Goal: Communication & Community: Ask a question

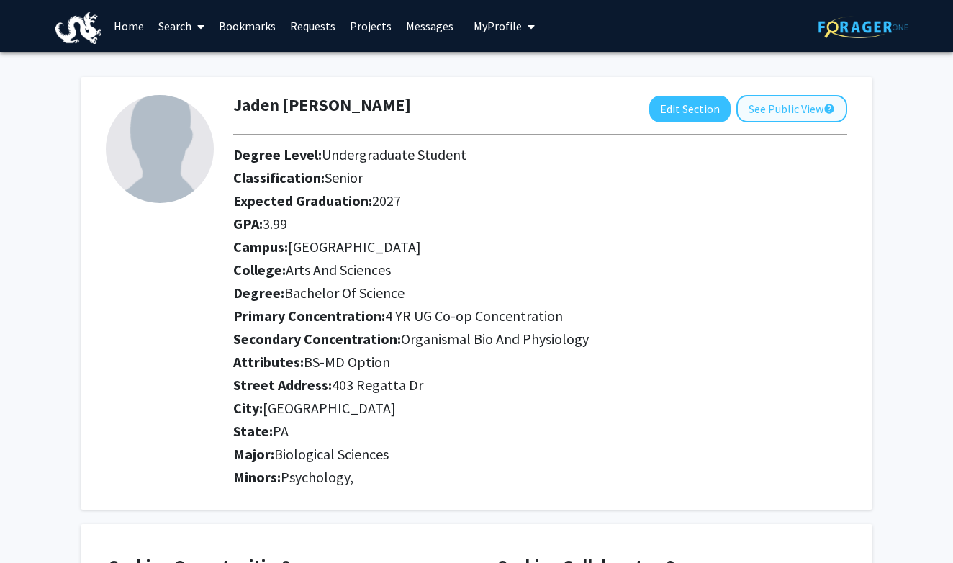
click at [808, 119] on button "See Public View help" at bounding box center [791, 108] width 111 height 27
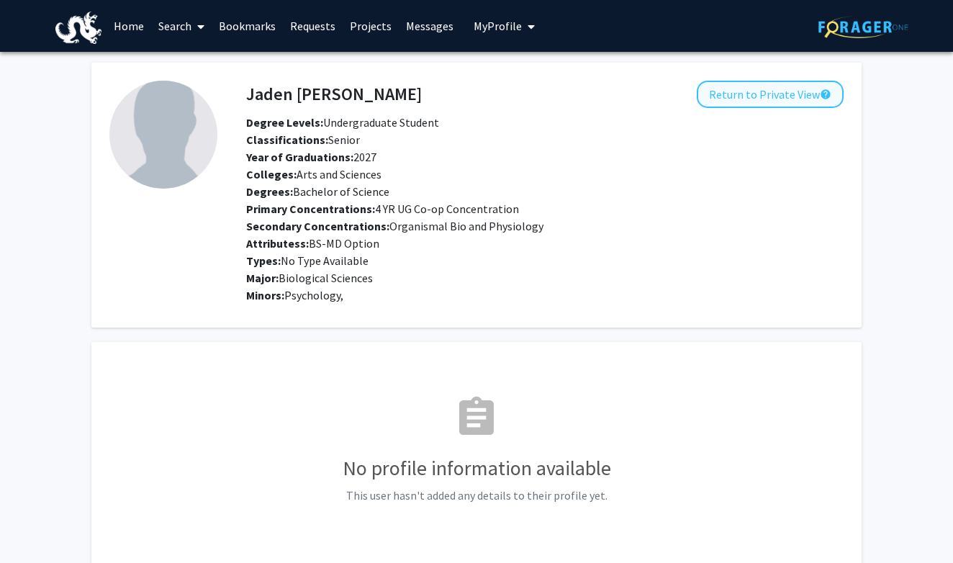
click at [805, 101] on button "Return to Private View help" at bounding box center [770, 94] width 147 height 27
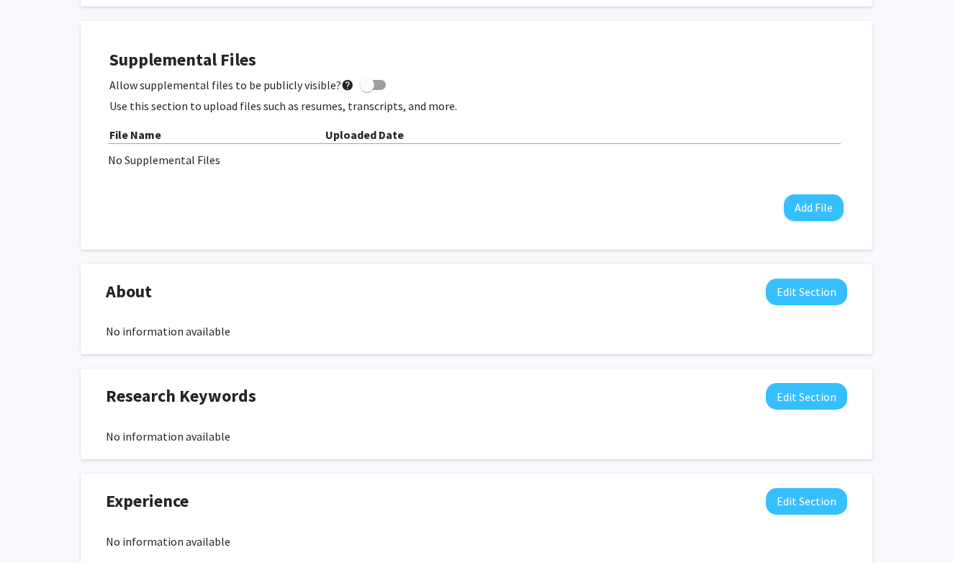
scroll to position [734, 0]
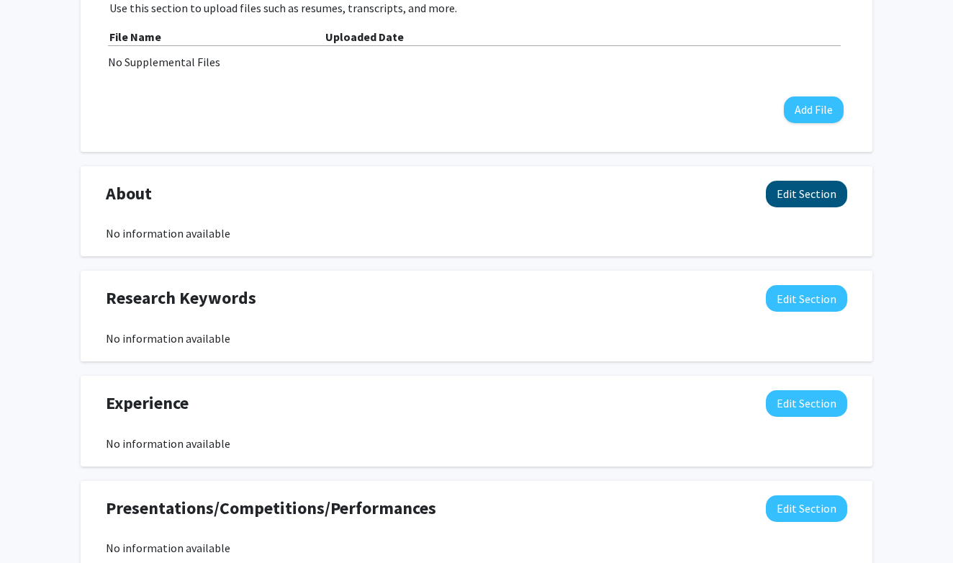
click at [793, 200] on button "Edit Section" at bounding box center [806, 194] width 81 height 27
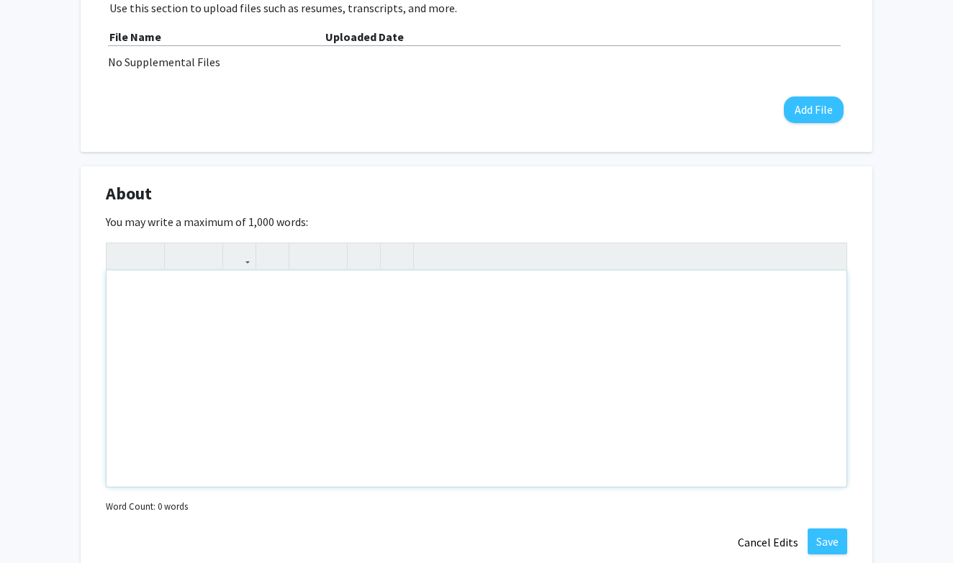
scroll to position [980, 0]
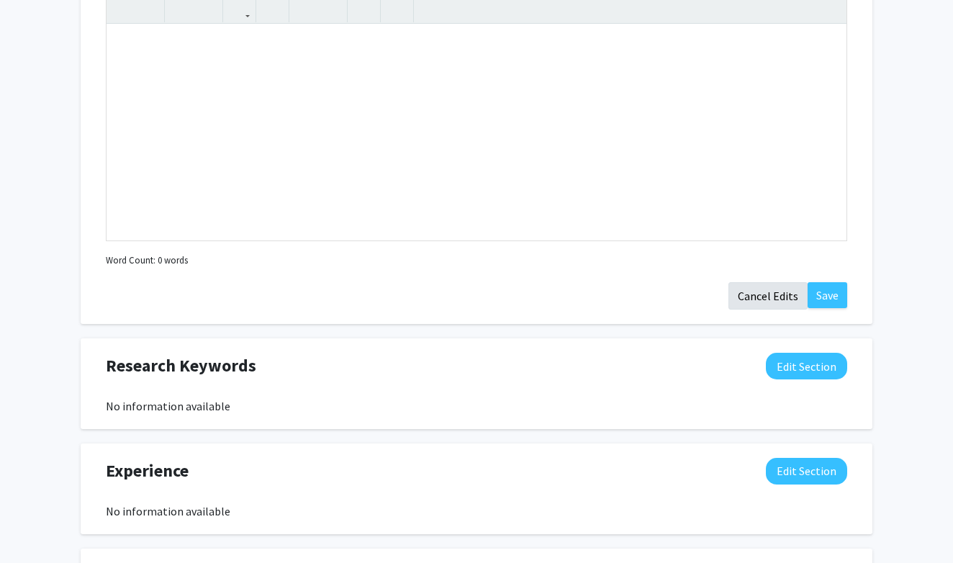
click at [755, 301] on button "Cancel Edits" at bounding box center [767, 295] width 79 height 27
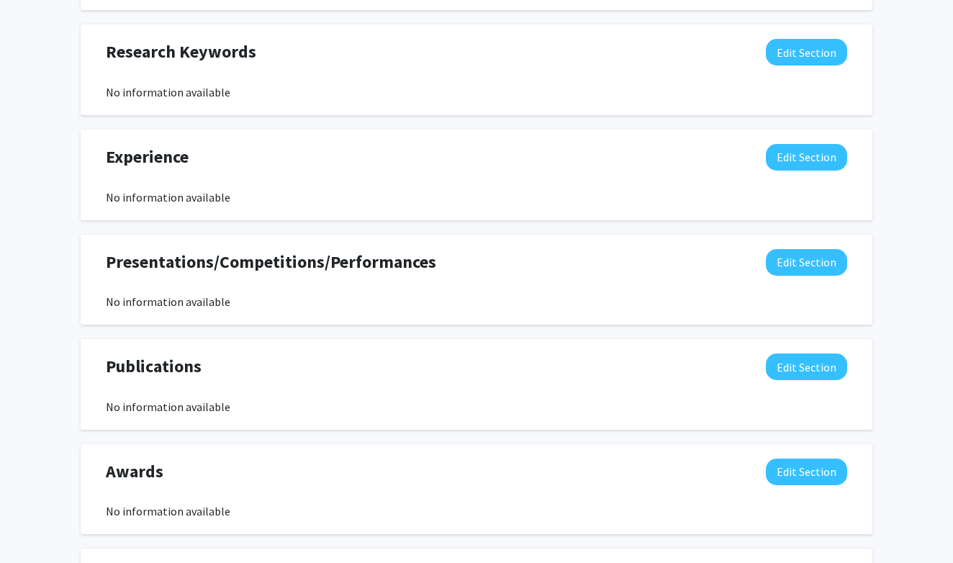
scroll to position [999, 0]
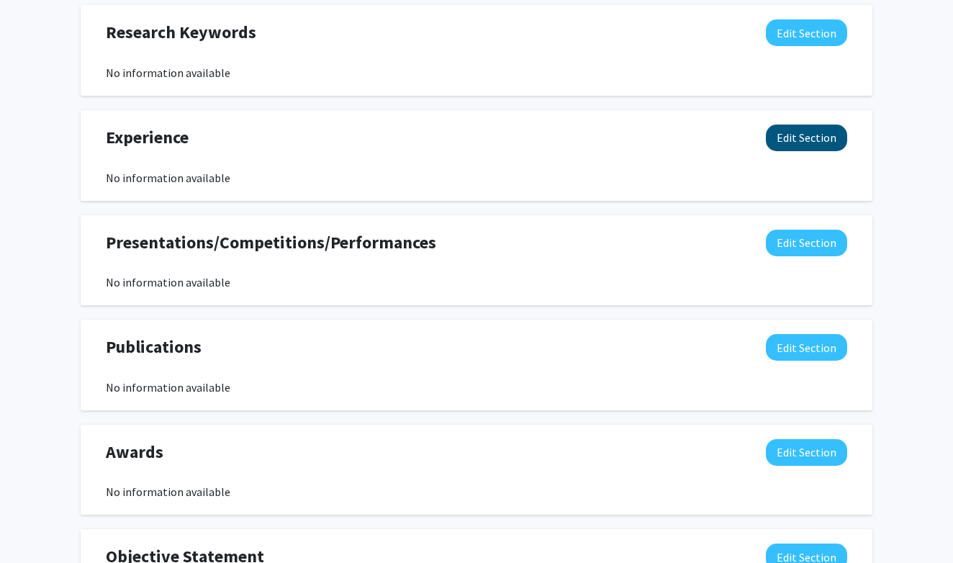
click at [803, 136] on button "Edit Section" at bounding box center [806, 138] width 81 height 27
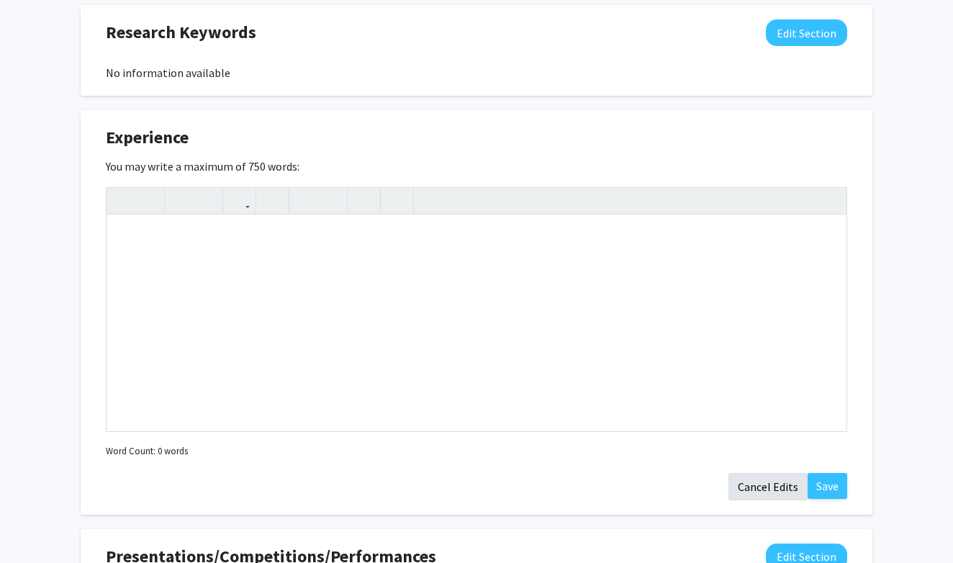
click at [738, 481] on button "Cancel Edits" at bounding box center [767, 486] width 79 height 27
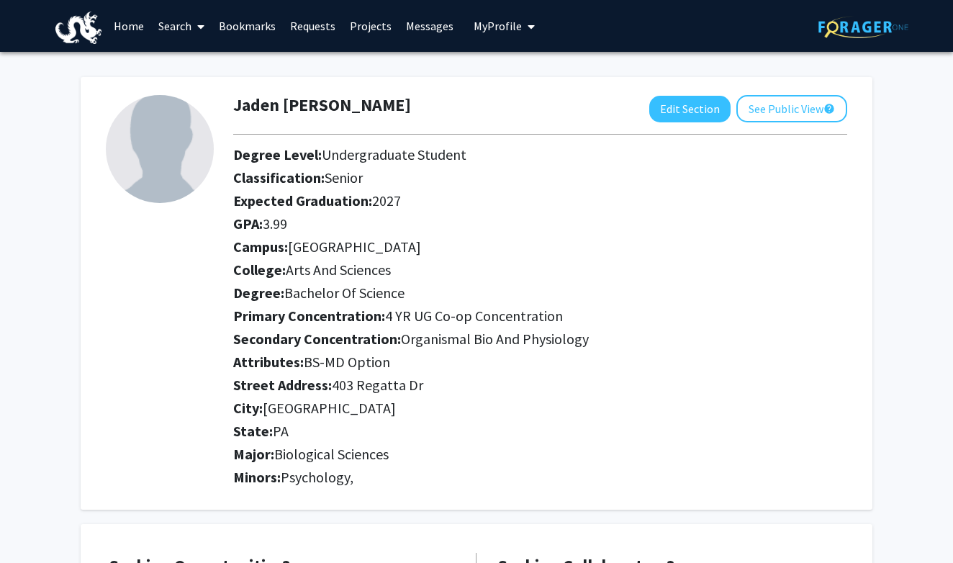
scroll to position [0, 0]
click at [172, 24] on link "Search" at bounding box center [181, 26] width 60 height 50
click at [185, 61] on span "Faculty/Staff" at bounding box center [204, 66] width 106 height 29
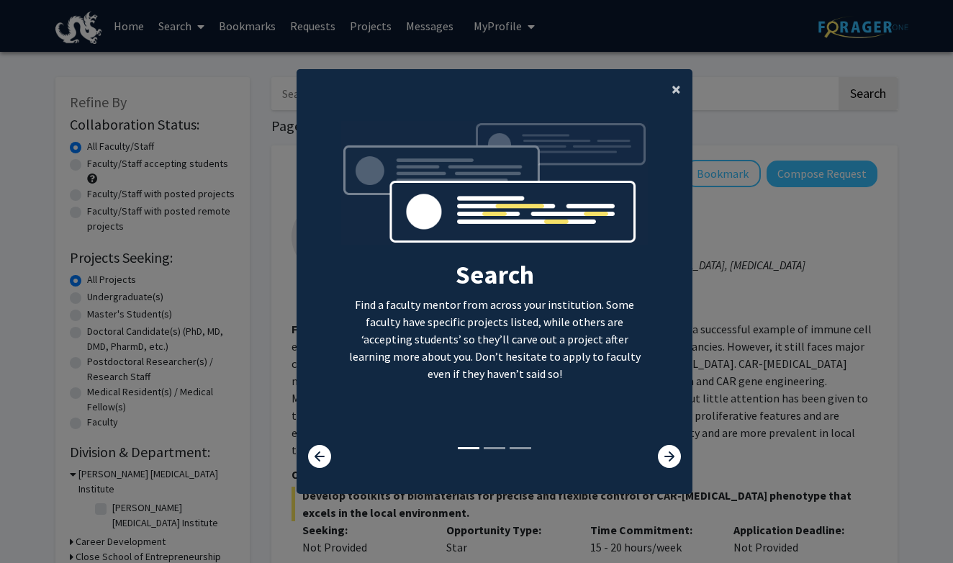
click at [674, 85] on span "×" at bounding box center [676, 89] width 9 height 22
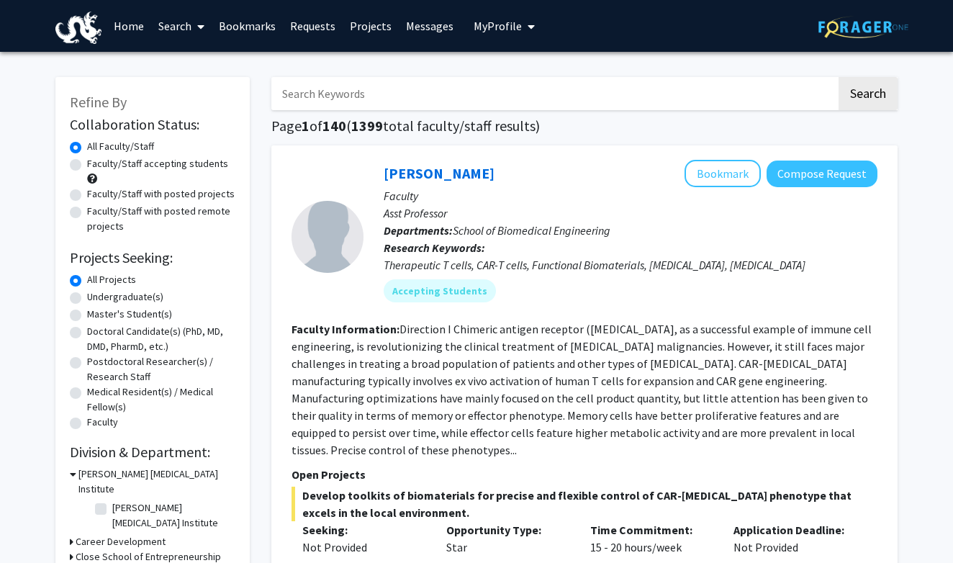
click at [422, 99] on input "Search Keywords" at bounding box center [553, 93] width 565 height 33
type input "[PERSON_NAME]"
click at [867, 96] on button "Search" at bounding box center [868, 93] width 59 height 33
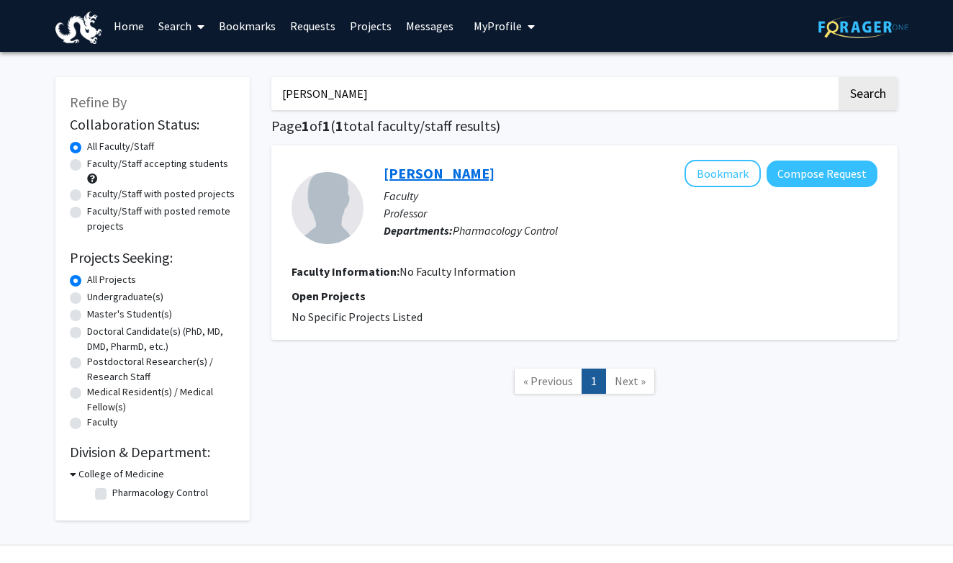
click at [456, 180] on link "[PERSON_NAME]" at bounding box center [439, 173] width 111 height 18
click at [744, 98] on input "[PERSON_NAME]" at bounding box center [553, 93] width 565 height 33
click at [867, 96] on button "Search" at bounding box center [868, 93] width 59 height 33
click at [461, 90] on input "Usha" at bounding box center [553, 93] width 565 height 33
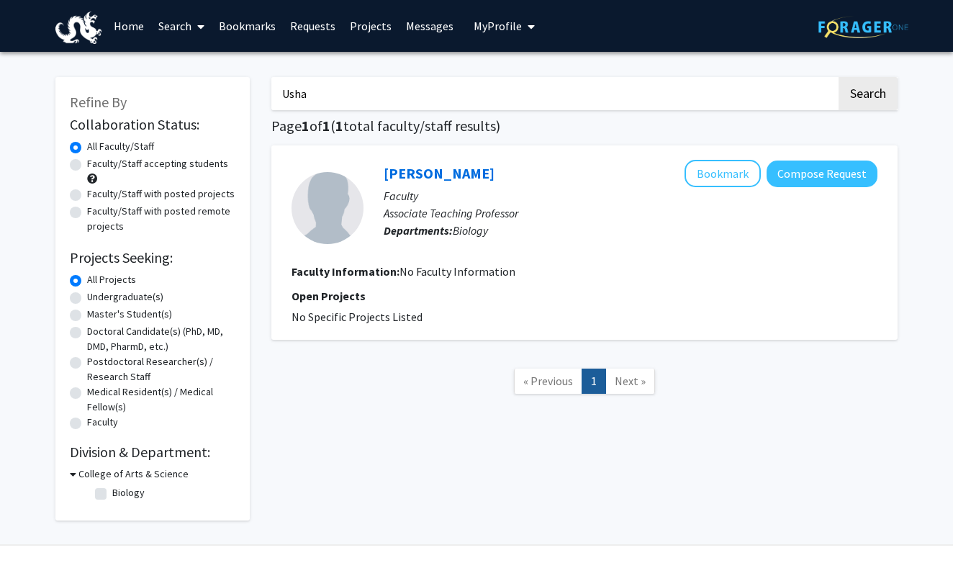
click at [461, 90] on input "Usha" at bounding box center [553, 93] width 565 height 33
click at [867, 96] on button "Search" at bounding box center [868, 93] width 59 height 33
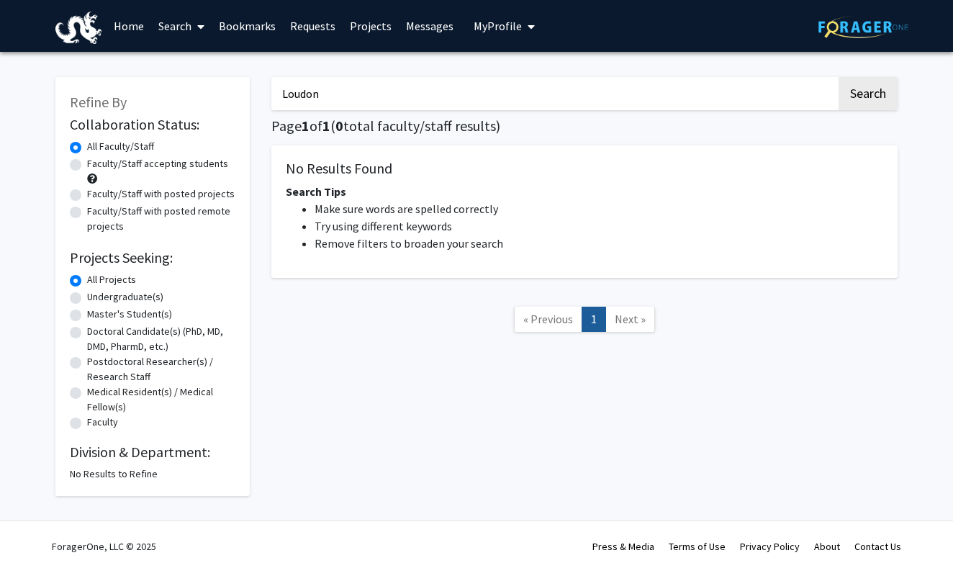
click at [432, 96] on input "Loudon" at bounding box center [553, 93] width 565 height 33
click at [867, 96] on button "Search" at bounding box center [868, 93] width 59 height 33
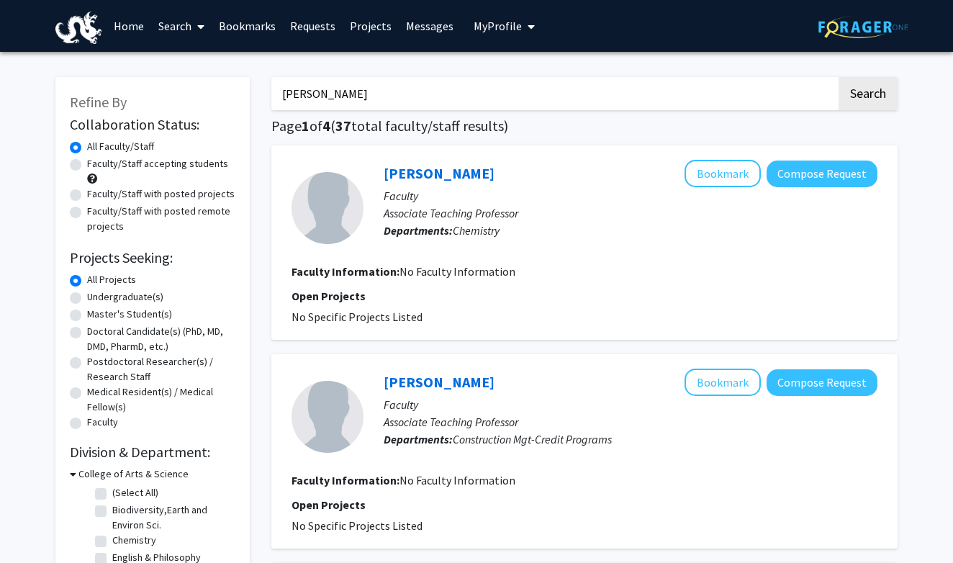
click at [402, 99] on input "[PERSON_NAME]" at bounding box center [553, 93] width 565 height 33
click at [867, 96] on button "Search" at bounding box center [868, 93] width 59 height 33
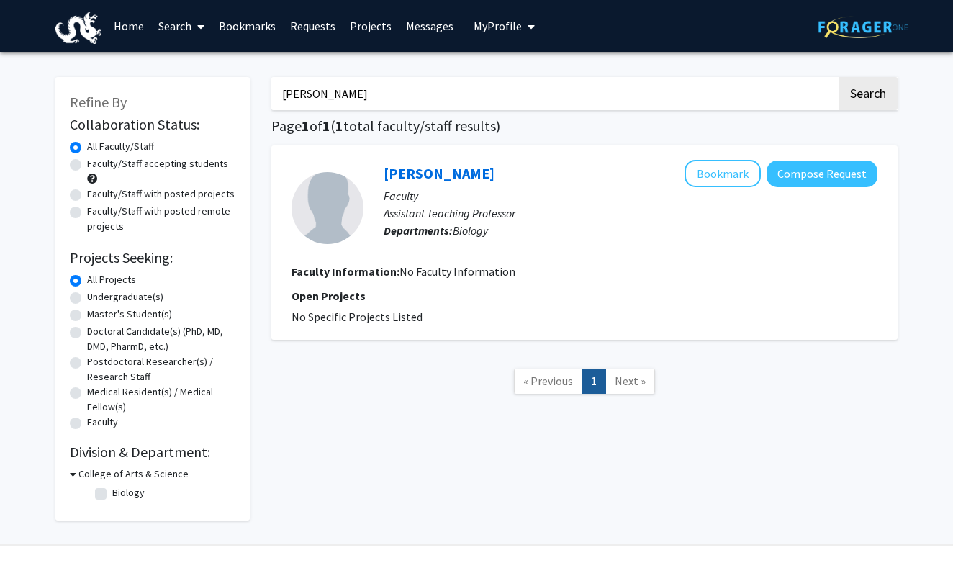
click at [404, 98] on input "[PERSON_NAME]" at bounding box center [553, 93] width 565 height 33
click at [867, 96] on button "Search" at bounding box center [868, 93] width 59 height 33
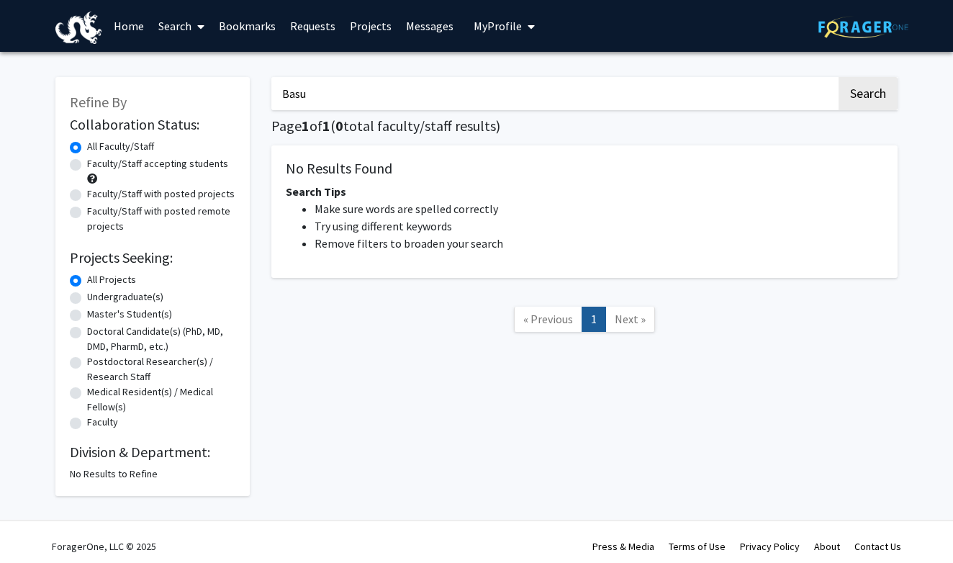
click at [404, 98] on input "Basu" at bounding box center [553, 93] width 565 height 33
click at [867, 96] on button "Search" at bounding box center [868, 93] width 59 height 33
click at [404, 98] on input "Amit" at bounding box center [553, 93] width 565 height 33
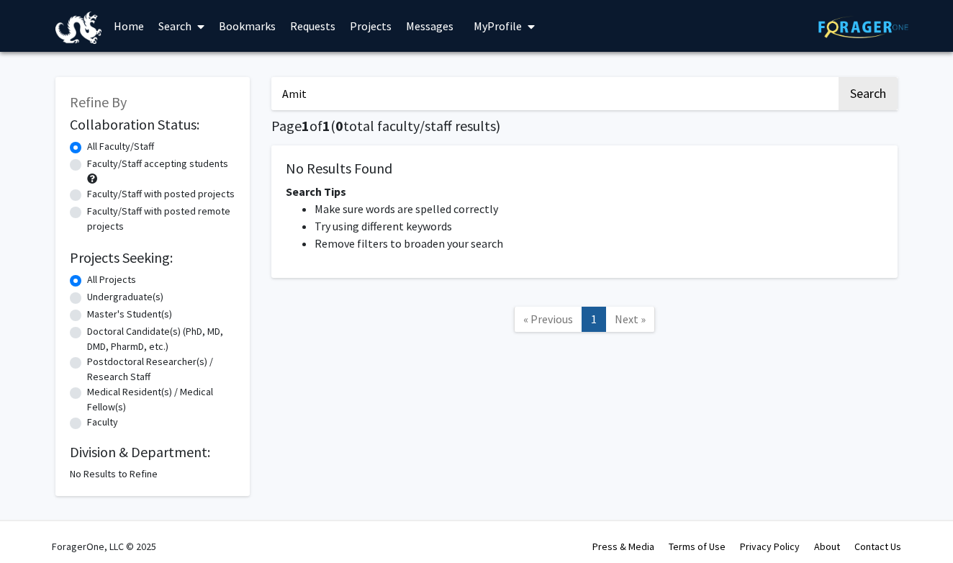
click at [404, 98] on input "Amit" at bounding box center [553, 93] width 565 height 33
click at [867, 96] on button "Search" at bounding box center [868, 93] width 59 height 33
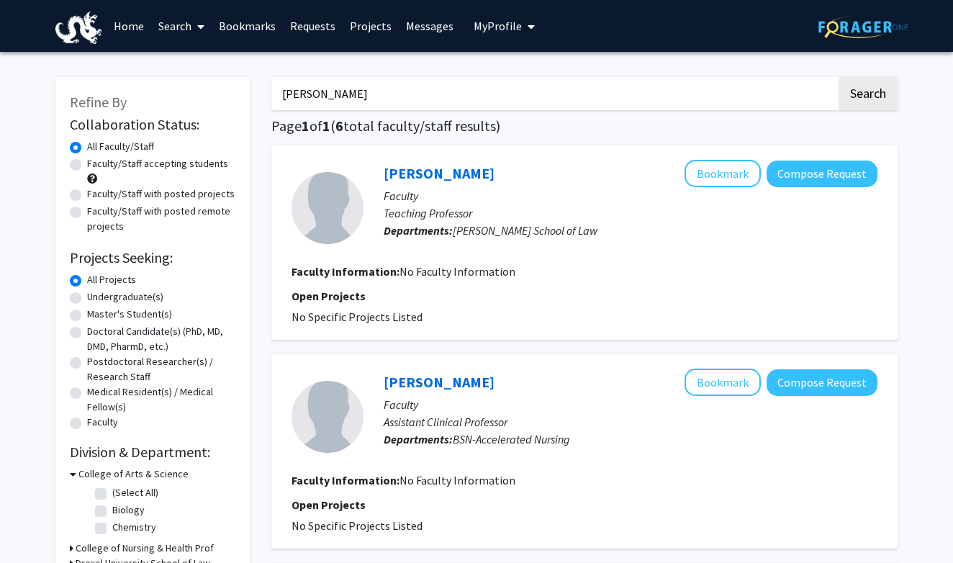
click at [396, 99] on input "[PERSON_NAME]" at bounding box center [553, 93] width 565 height 33
click at [867, 96] on button "Search" at bounding box center [868, 93] width 59 height 33
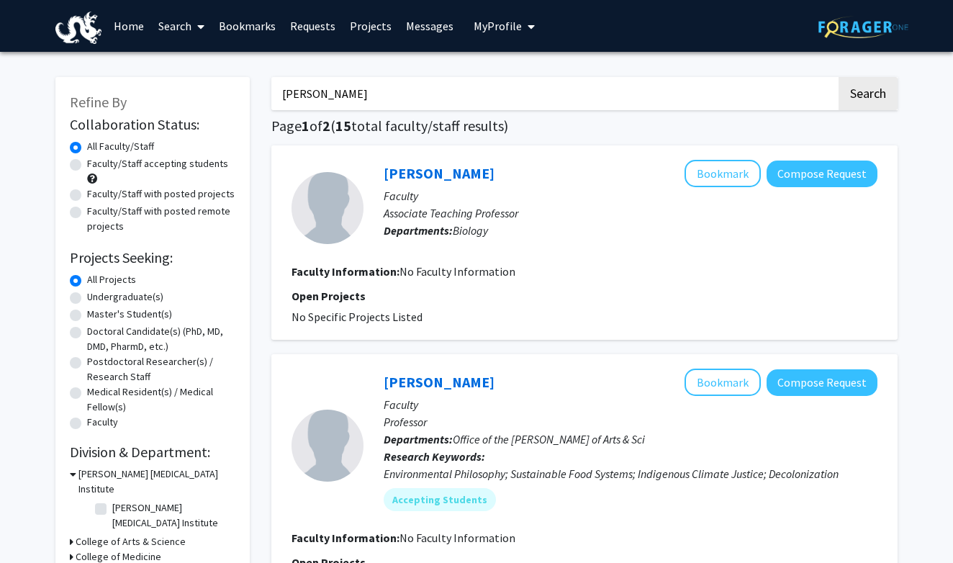
click at [395, 101] on input "[PERSON_NAME]" at bounding box center [553, 93] width 565 height 33
click at [867, 96] on button "Search" at bounding box center [868, 93] width 59 height 33
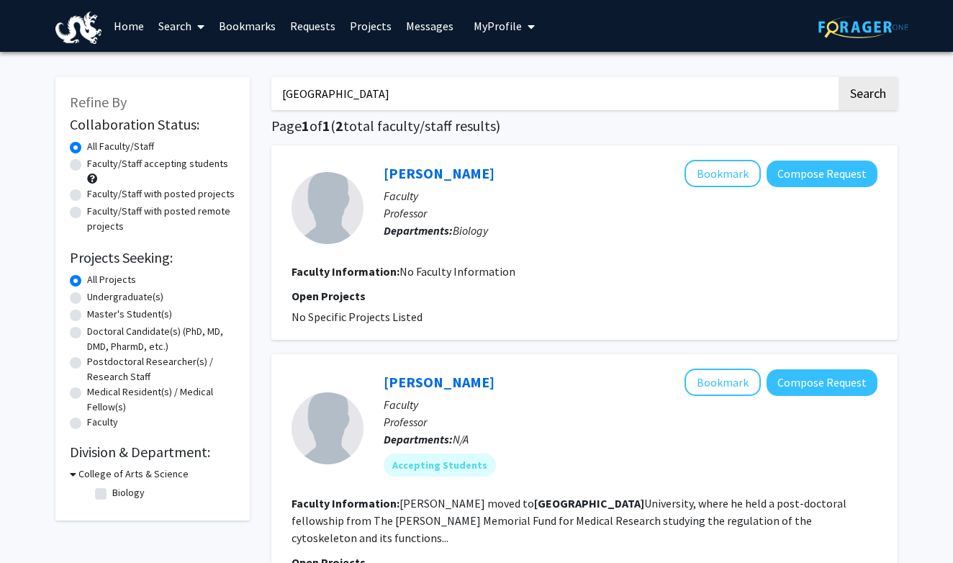
click at [390, 101] on input "[GEOGRAPHIC_DATA]" at bounding box center [553, 93] width 565 height 33
type input "[PERSON_NAME]"
click at [867, 96] on button "Search" at bounding box center [868, 93] width 59 height 33
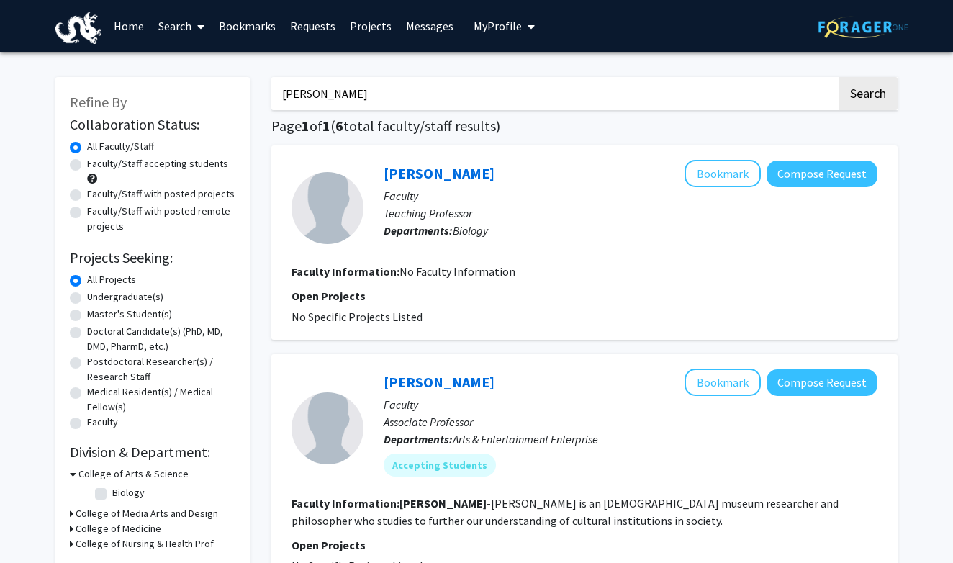
click at [790, 99] on input "[PERSON_NAME]" at bounding box center [553, 93] width 565 height 33
click at [422, 235] on b "Departments:" at bounding box center [418, 230] width 69 height 14
click at [785, 176] on button "Compose Request" at bounding box center [822, 174] width 111 height 27
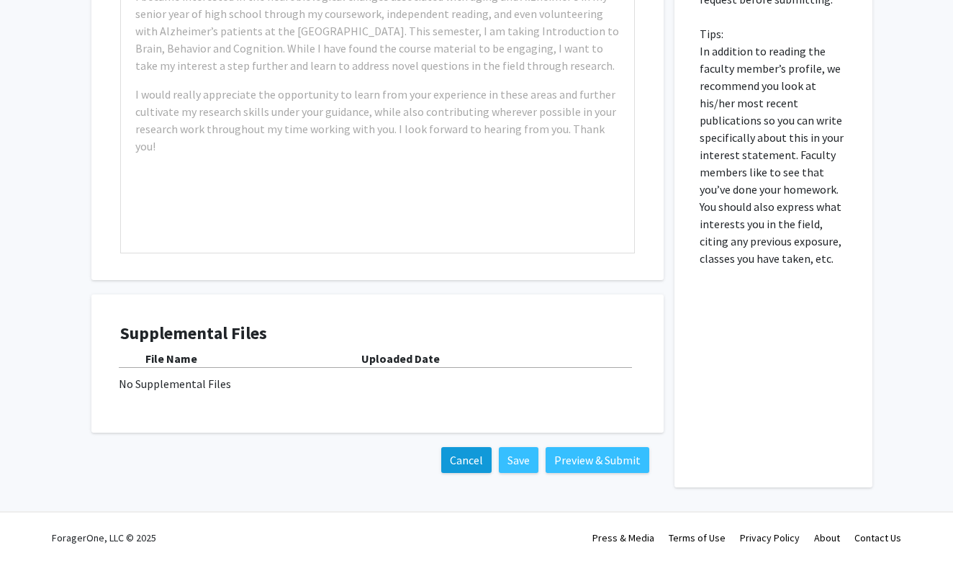
scroll to position [432, 0]
click at [463, 458] on button "Cancel" at bounding box center [466, 460] width 50 height 26
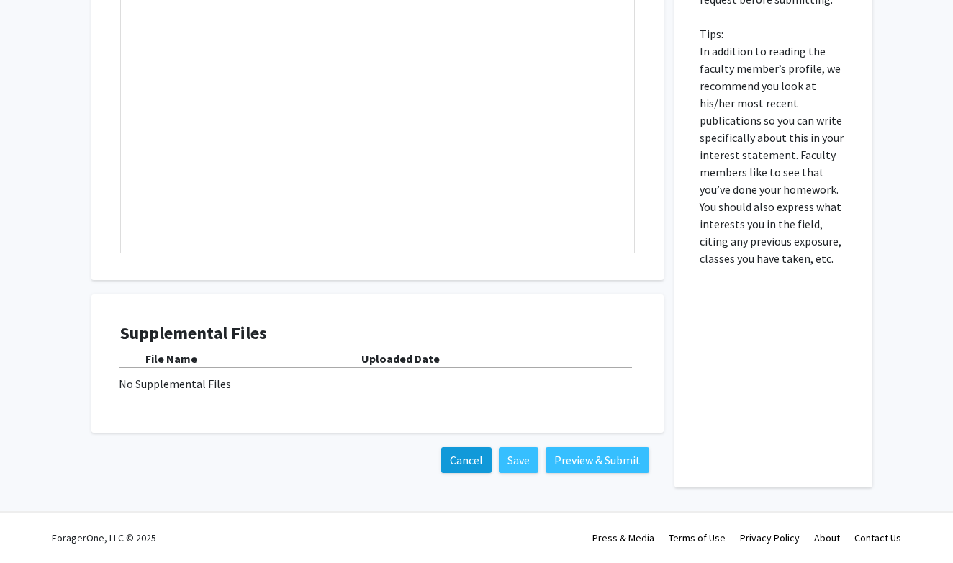
click at [461, 466] on button "Cancel" at bounding box center [466, 460] width 50 height 26
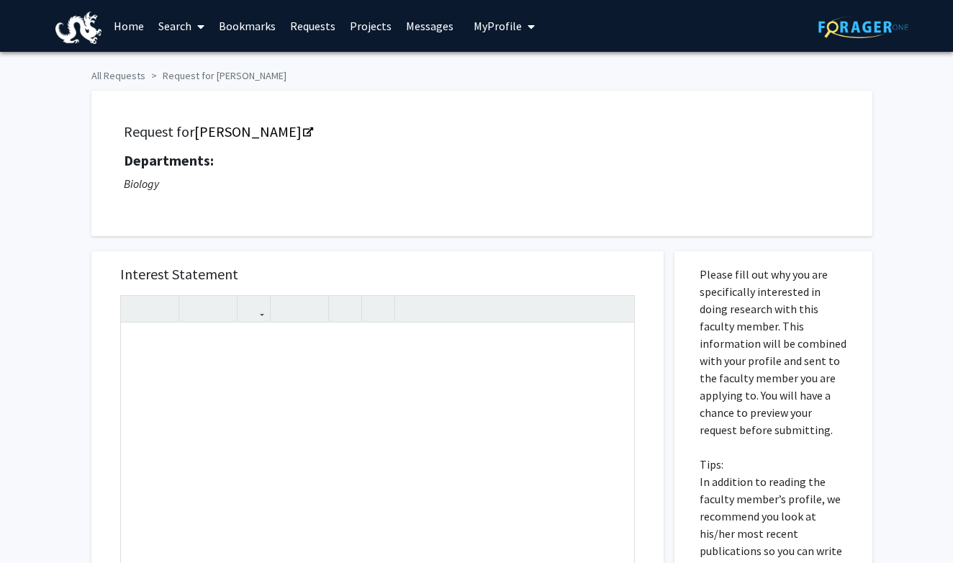
scroll to position [0, 0]
click at [204, 32] on icon at bounding box center [200, 27] width 7 height 12
click at [203, 60] on span "Faculty/Staff" at bounding box center [204, 66] width 106 height 29
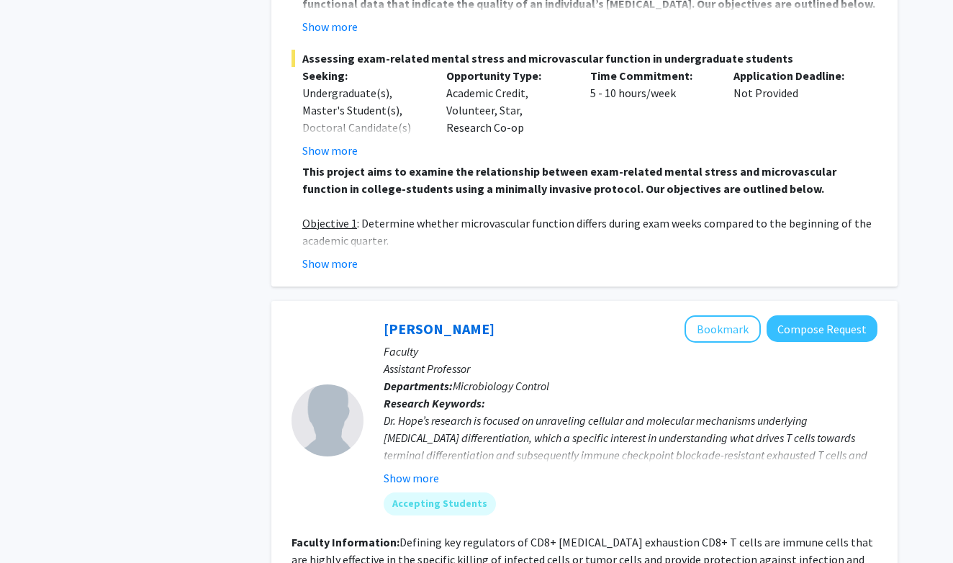
scroll to position [2152, 0]
